Goal: Find specific page/section: Find specific page/section

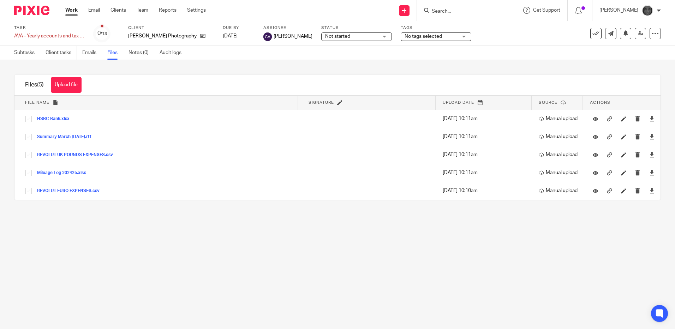
click at [335, 15] on div at bounding box center [466, 10] width 99 height 21
click at [335, 12] on input "Search" at bounding box center [463, 11] width 64 height 6
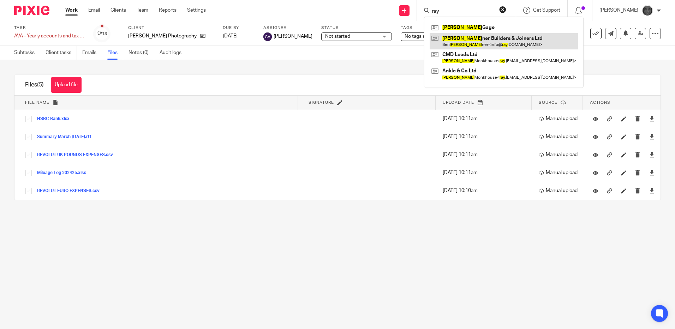
type input "ray"
click at [335, 42] on link at bounding box center [503, 41] width 148 height 16
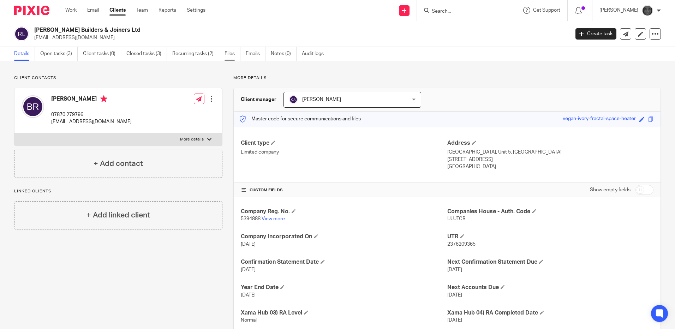
click at [230, 54] on link "Files" at bounding box center [232, 54] width 16 height 14
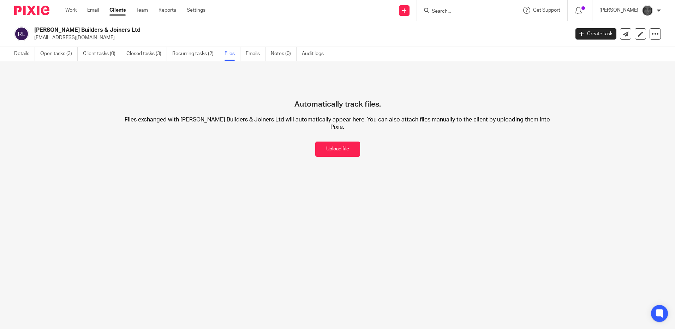
click at [463, 8] on form at bounding box center [468, 10] width 75 height 9
click at [462, 13] on input "Search" at bounding box center [463, 11] width 64 height 6
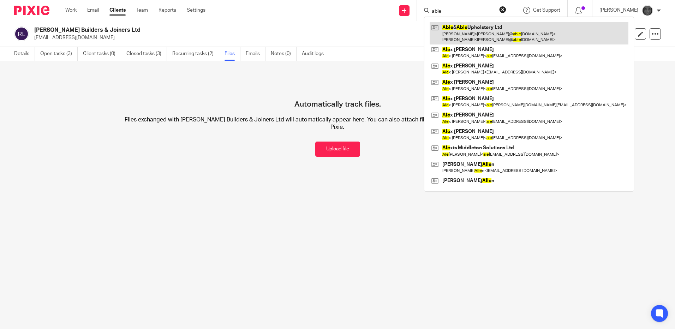
type input "able"
click at [472, 31] on link at bounding box center [528, 33] width 199 height 22
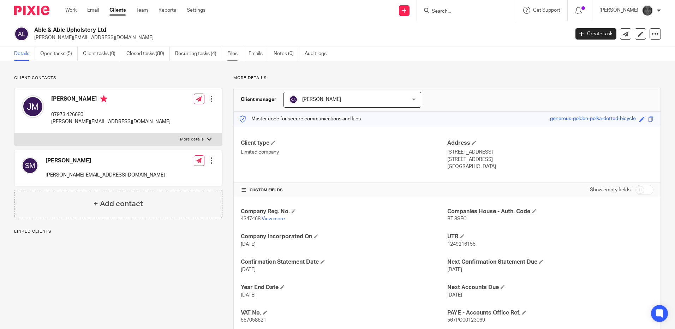
click at [232, 53] on link "Files" at bounding box center [235, 54] width 16 height 14
